Goal: Transaction & Acquisition: Purchase product/service

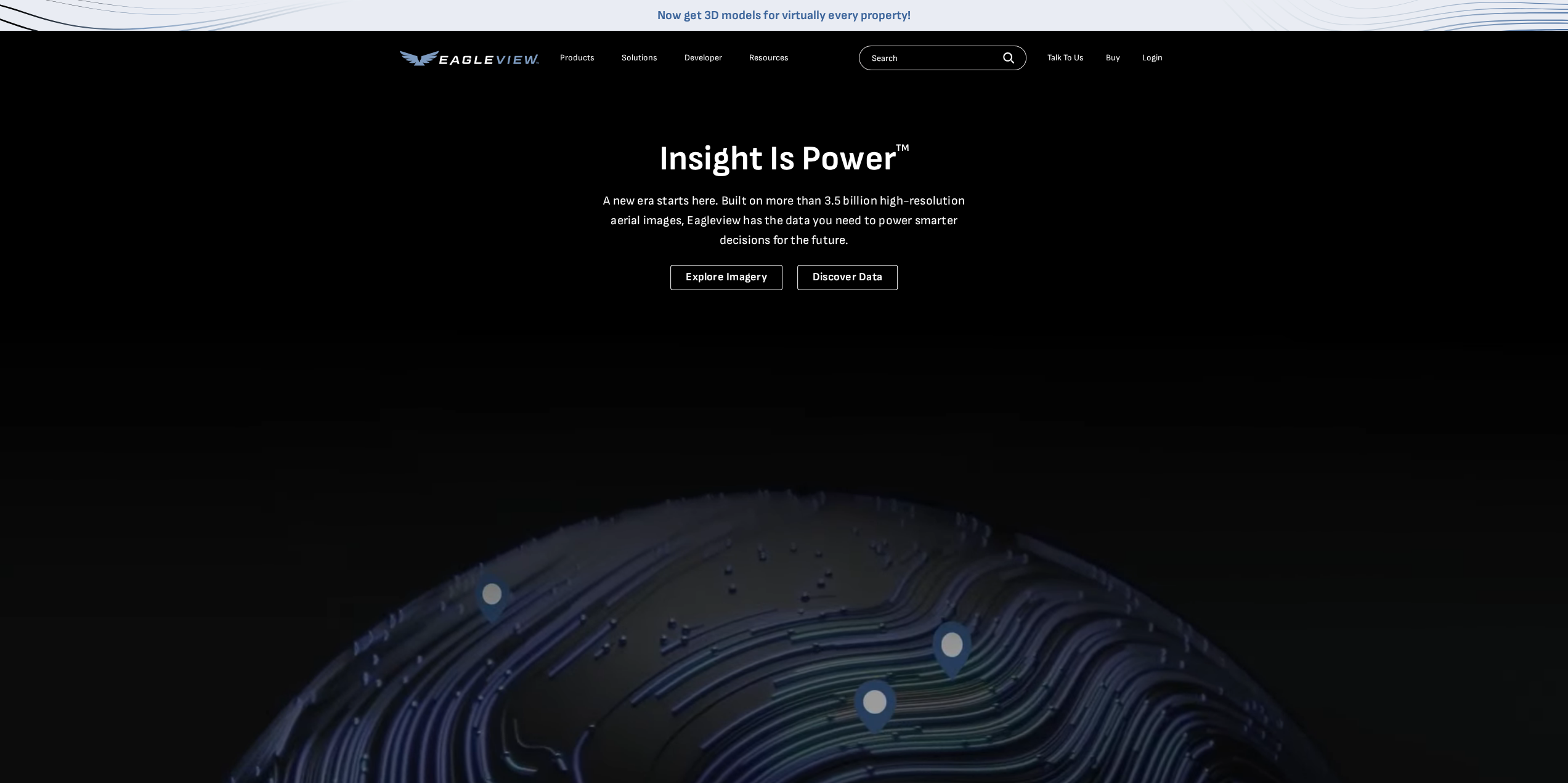
click at [1144, 54] on div "Login" at bounding box center [1152, 58] width 20 height 12
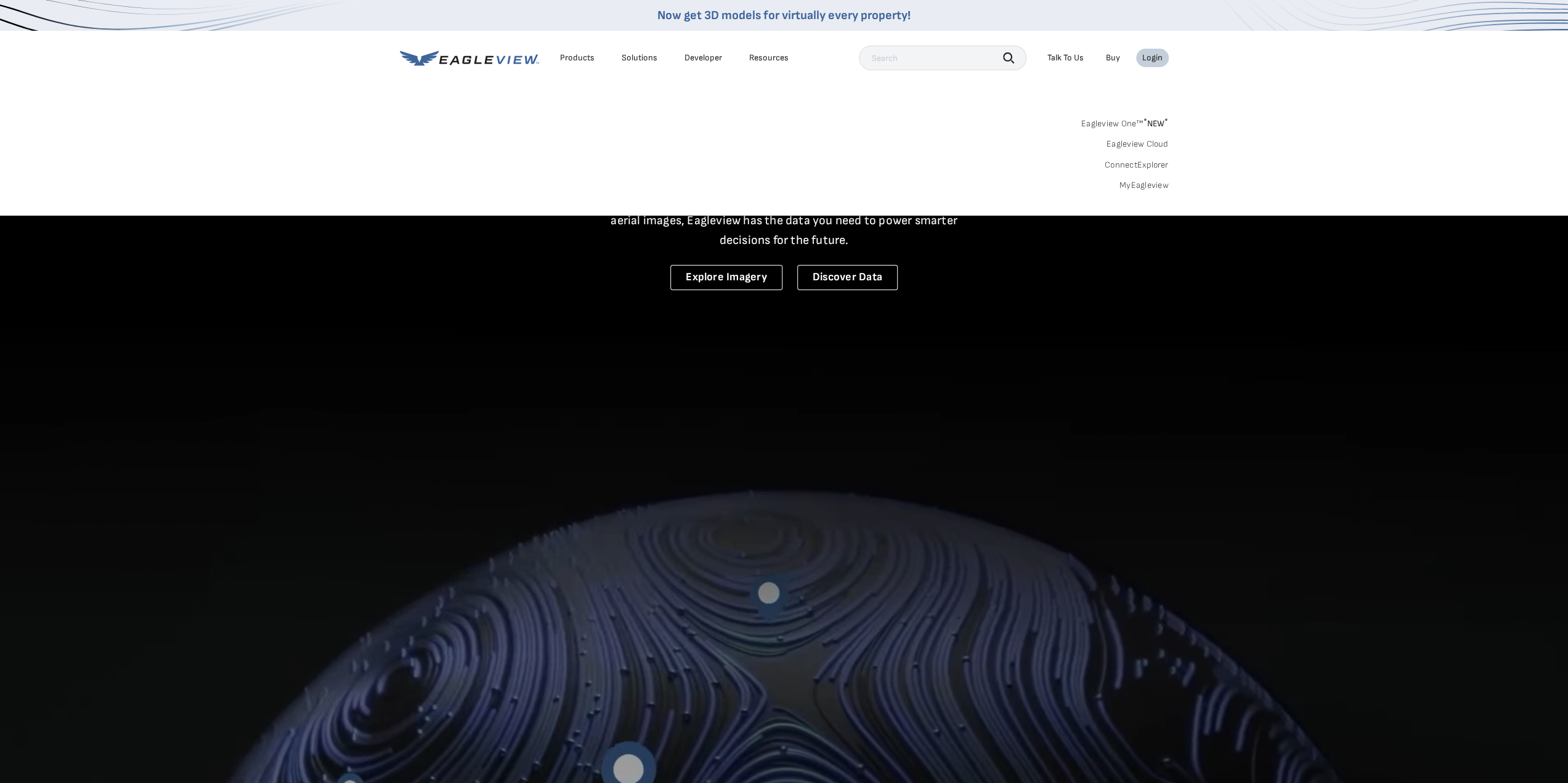
click at [1153, 187] on link "MyEagleview" at bounding box center [1143, 186] width 49 height 12
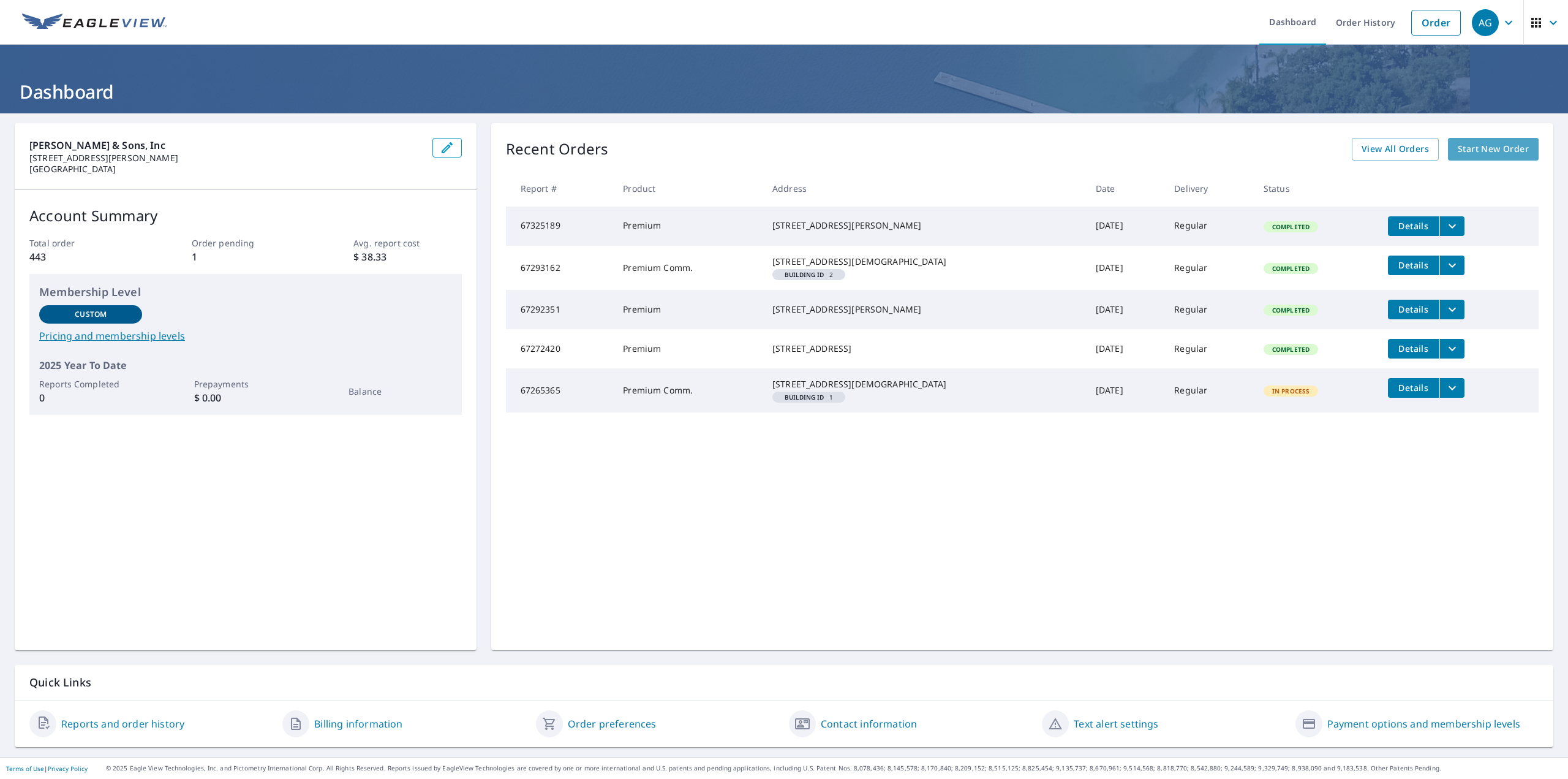
click at [1458, 148] on span "Start New Order" at bounding box center [1493, 149] width 71 height 15
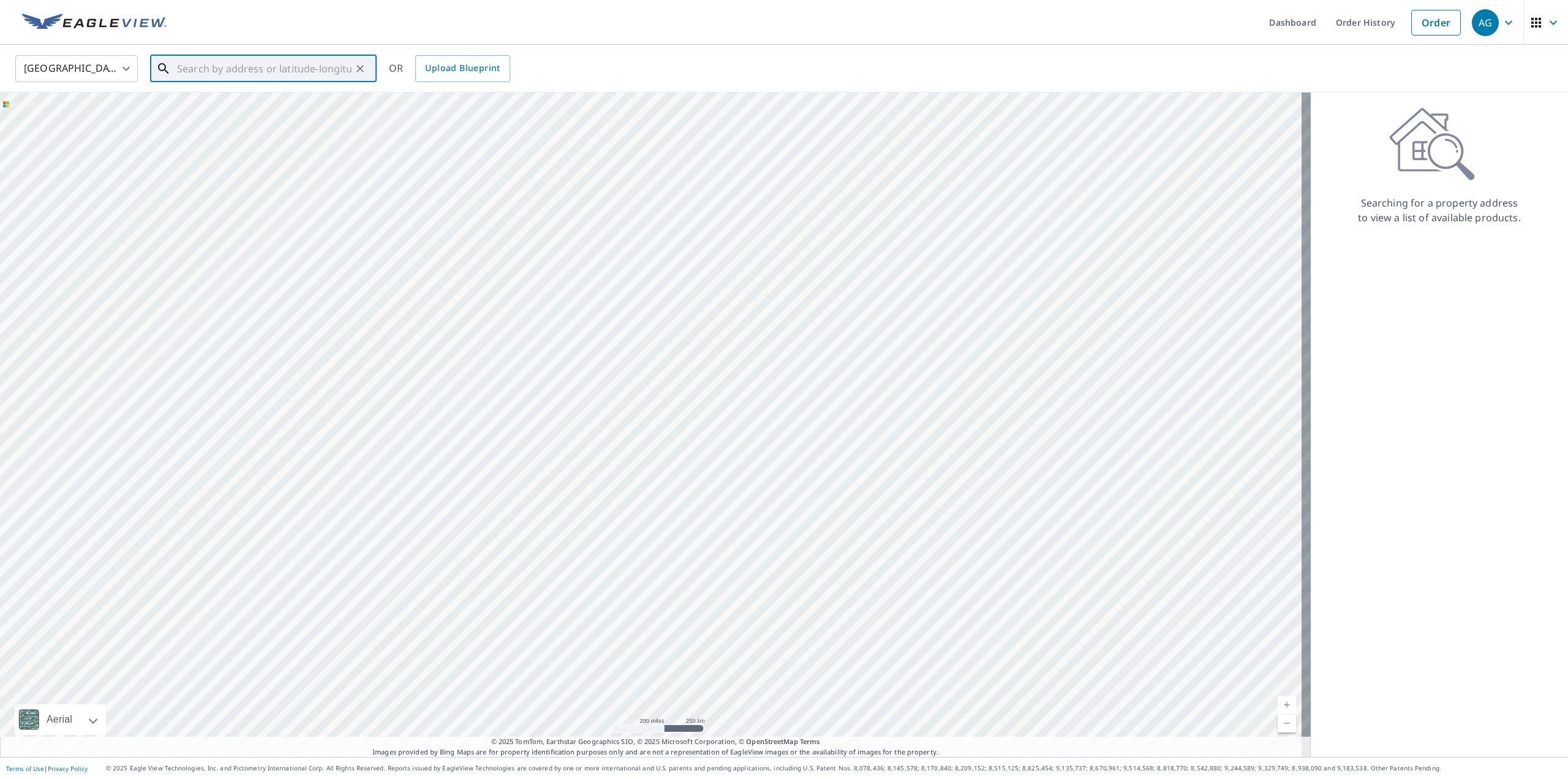
click at [286, 71] on input "text" at bounding box center [264, 69] width 174 height 34
click at [283, 100] on span "10115 Fite Cir" at bounding box center [270, 103] width 193 height 14
type input "10115 Fite Cir Saint Louis, MO 63123"
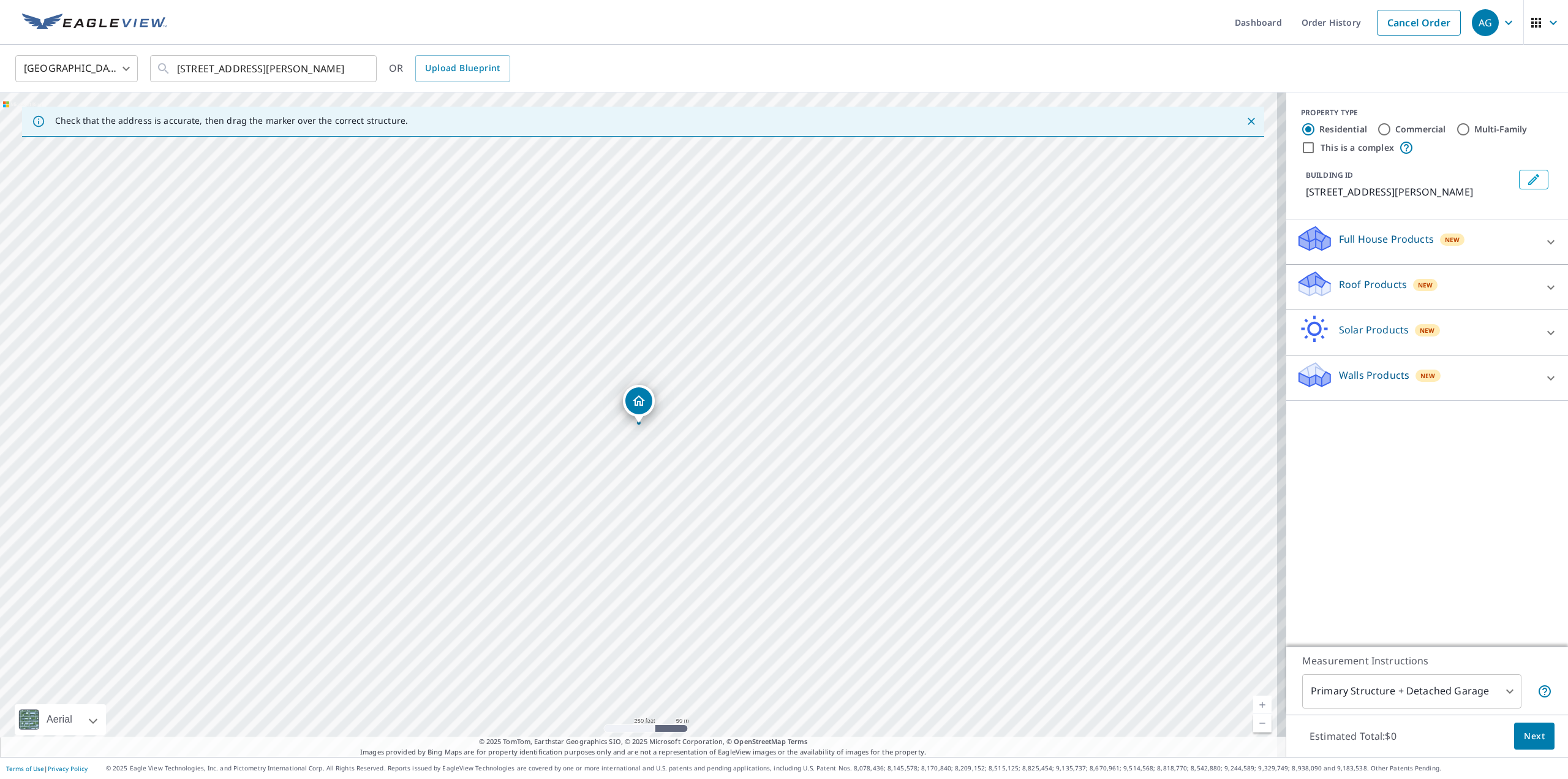
click at [1370, 283] on p "Roof Products" at bounding box center [1373, 284] width 68 height 14
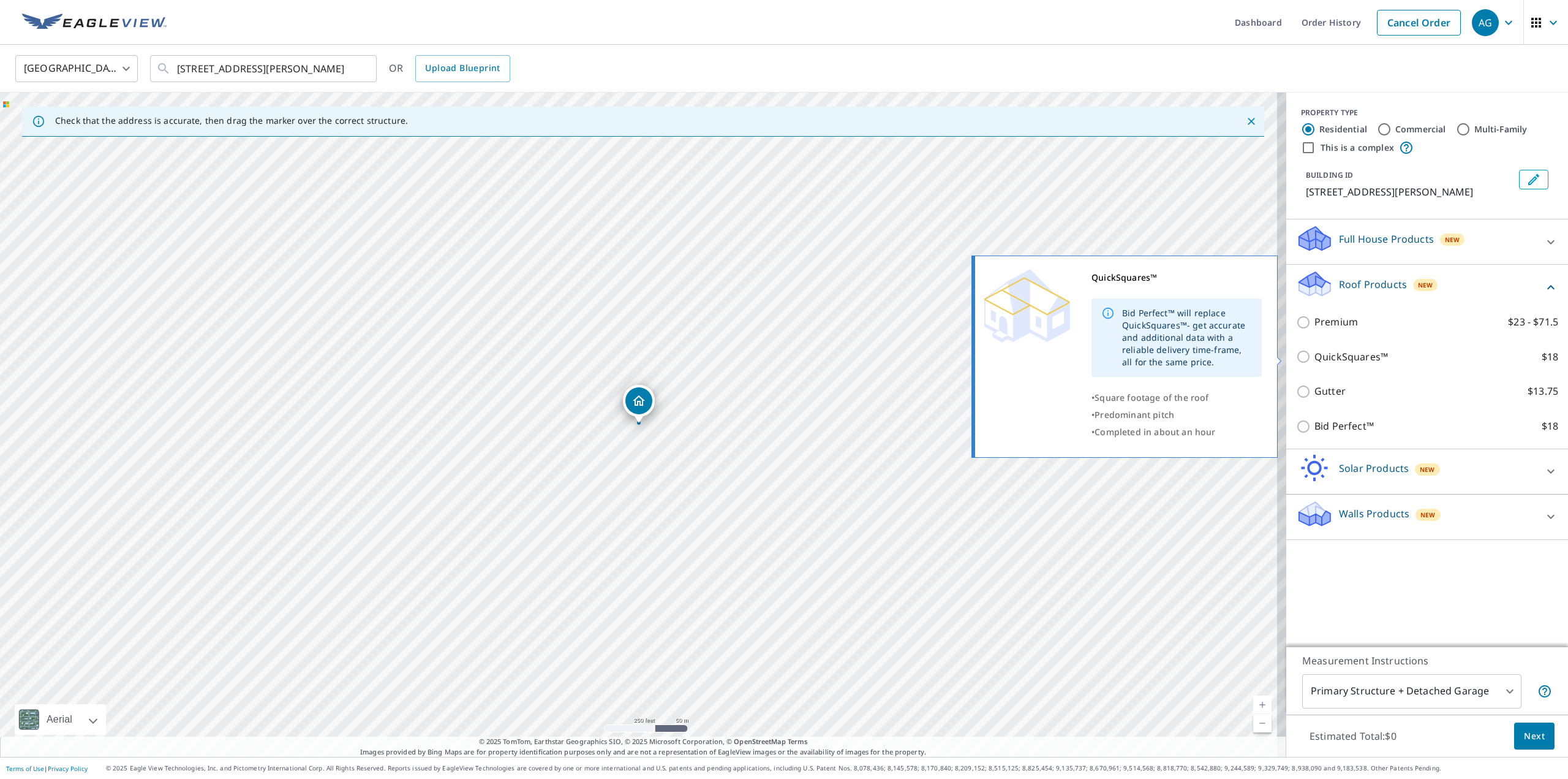
click at [1345, 356] on p "QuickSquares™" at bounding box center [1351, 357] width 74 height 15
click at [1314, 356] on input "QuickSquares™ $18" at bounding box center [1305, 356] width 18 height 14
checkbox input "true"
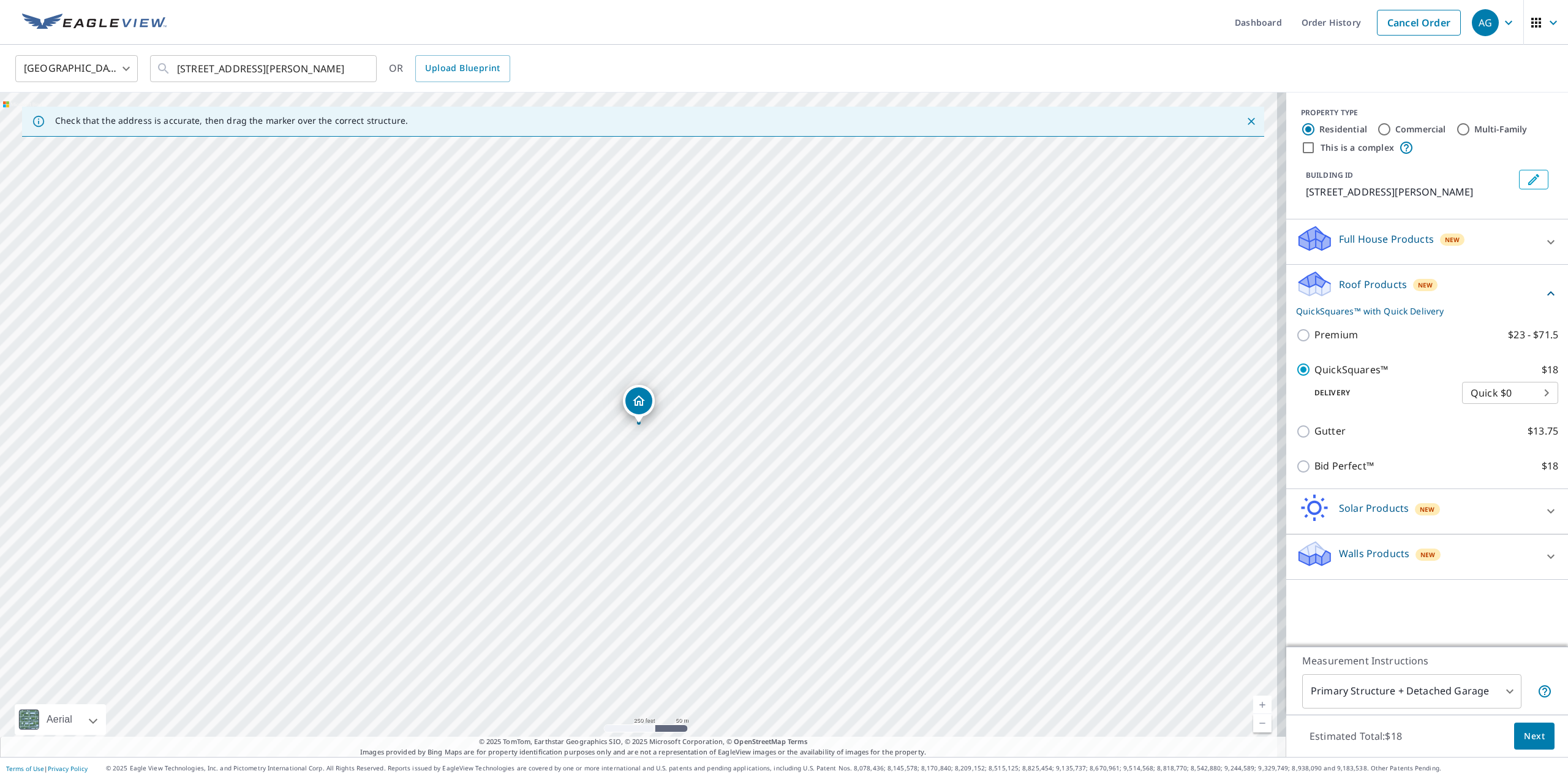
click at [1514, 735] on button "Next" at bounding box center [1534, 736] width 40 height 28
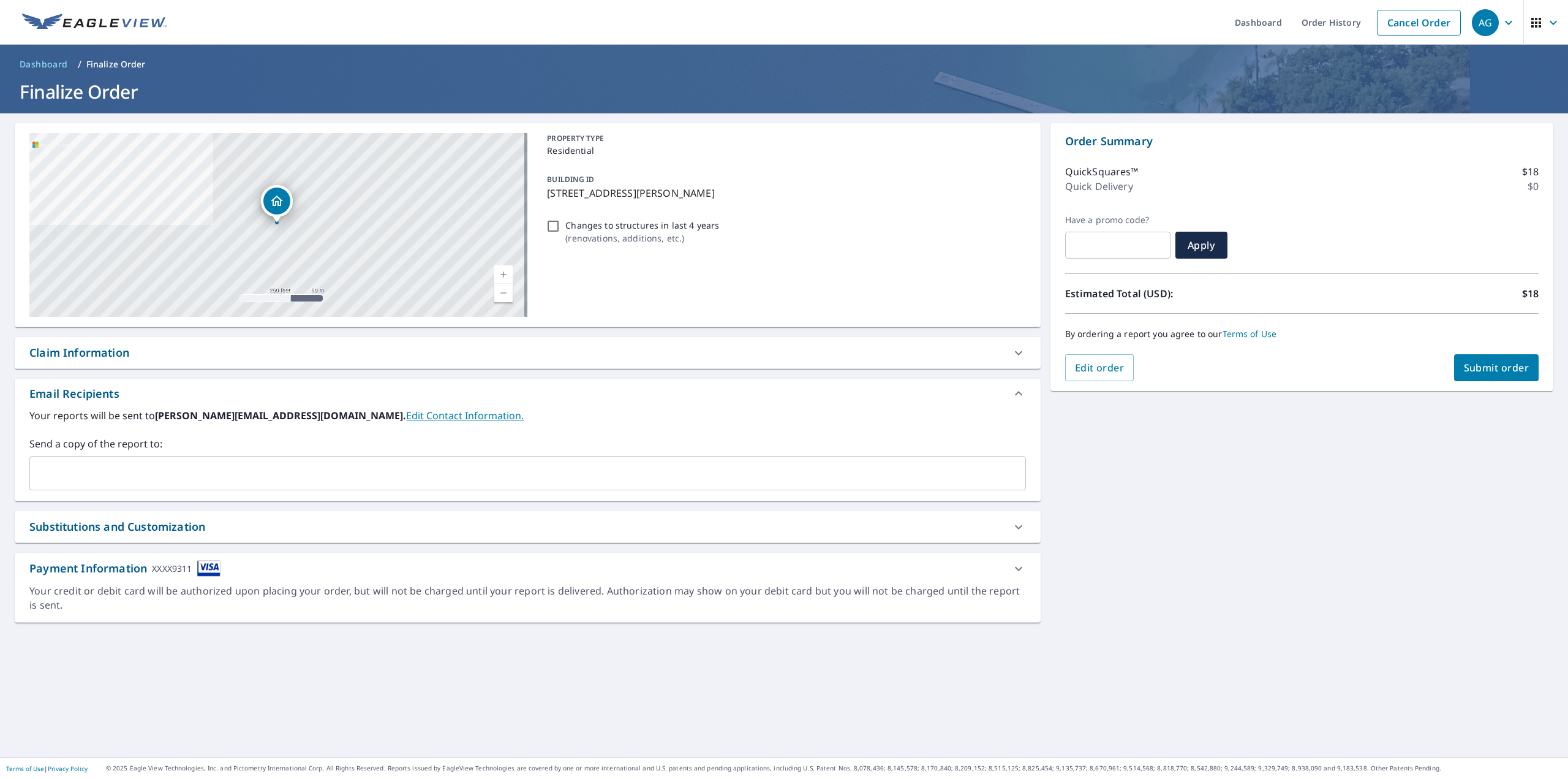
click at [1475, 376] on button "Submit order" at bounding box center [1496, 368] width 85 height 27
